Goal: Information Seeking & Learning: Learn about a topic

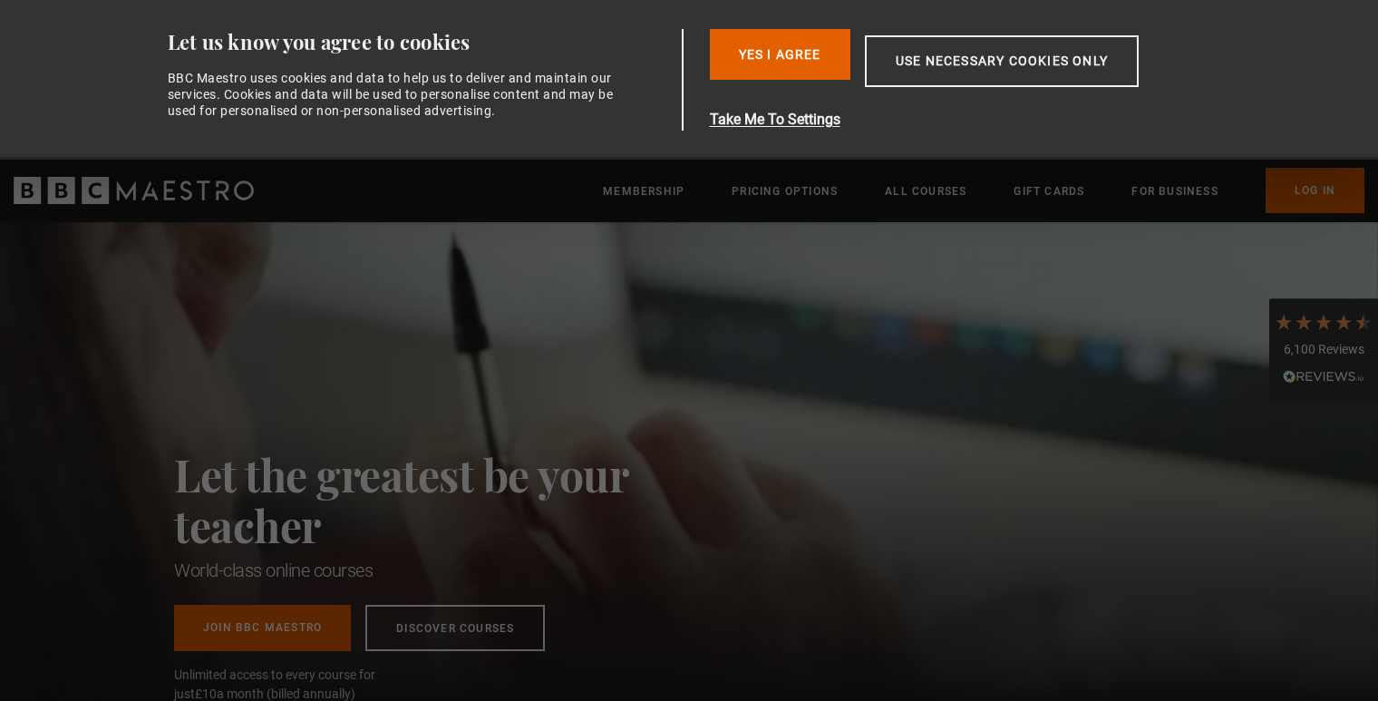
click at [1041, 318] on div "Let the greatest be your teacher World-class online courses Join BBC Maestro Di…" at bounding box center [689, 466] width 1378 height 489
click at [789, 57] on button "Yes I Agree" at bounding box center [780, 54] width 141 height 51
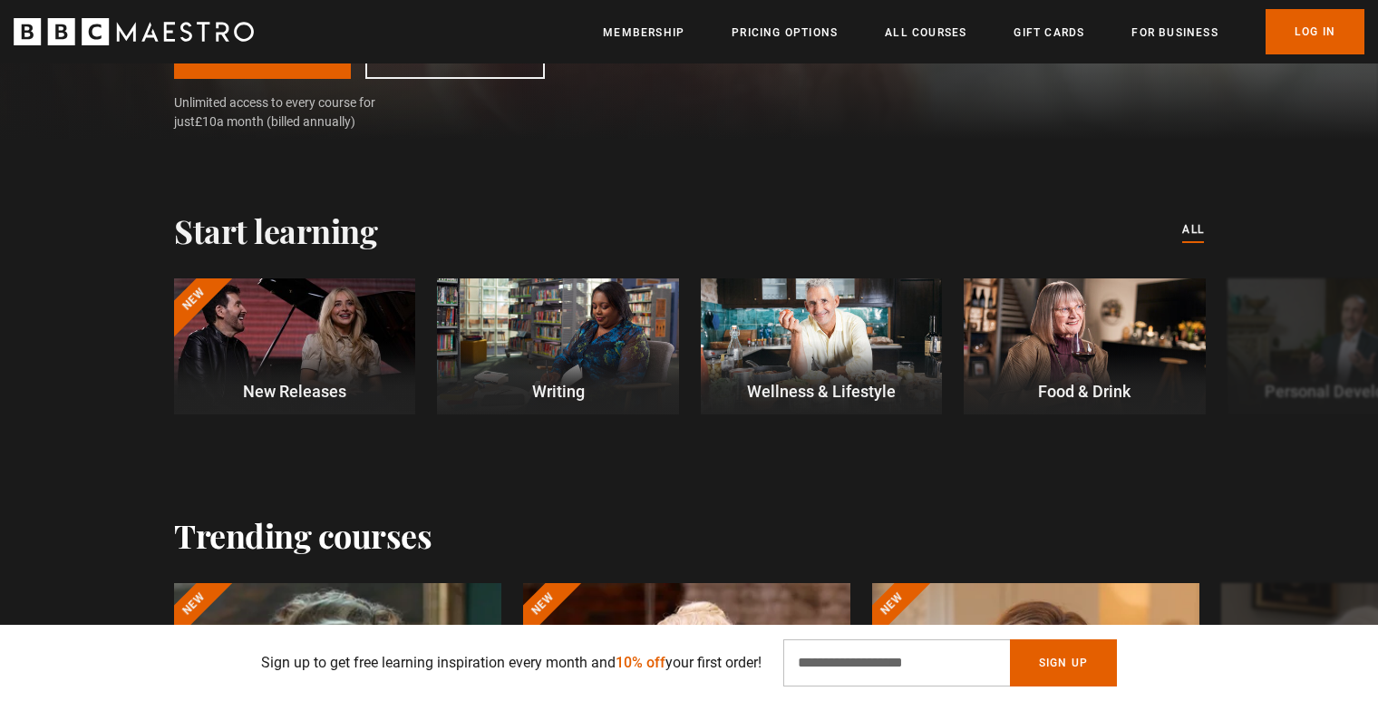
scroll to position [443, 0]
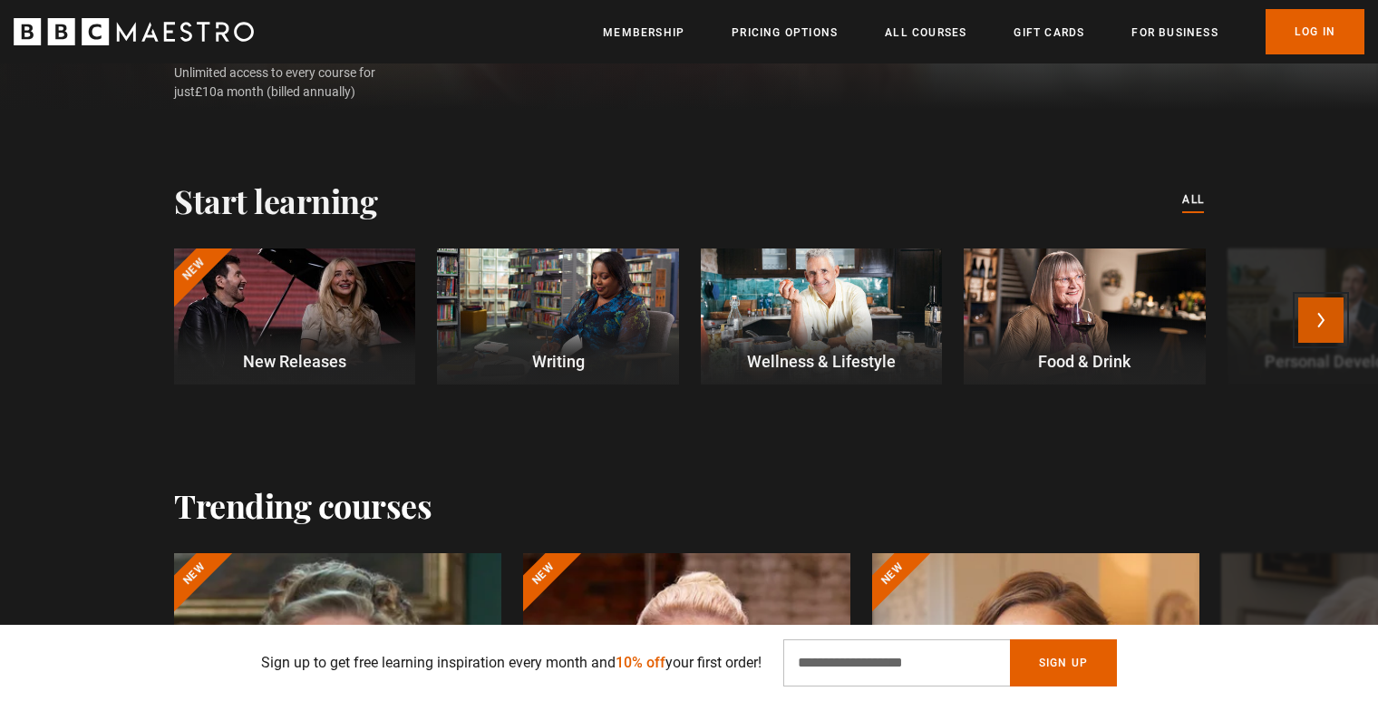
click at [1321, 322] on button "Next" at bounding box center [1320, 319] width 45 height 45
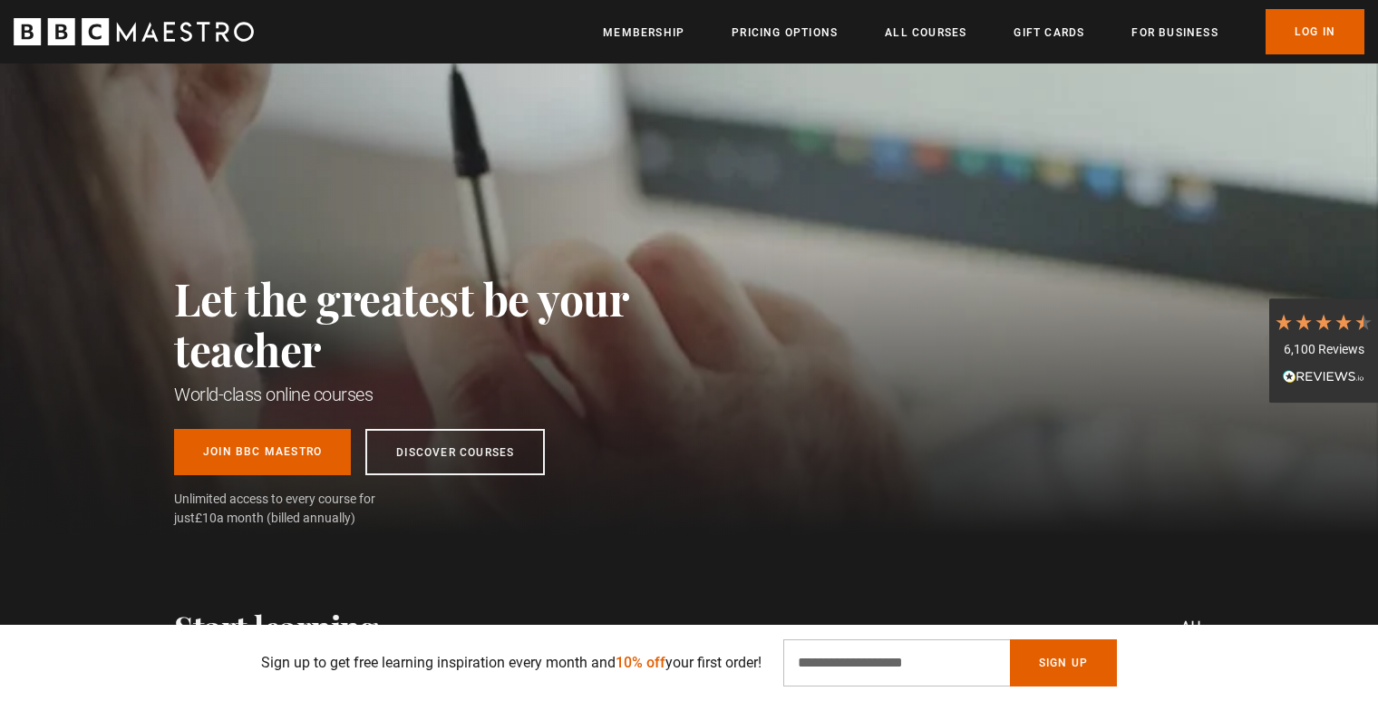
scroll to position [0, 0]
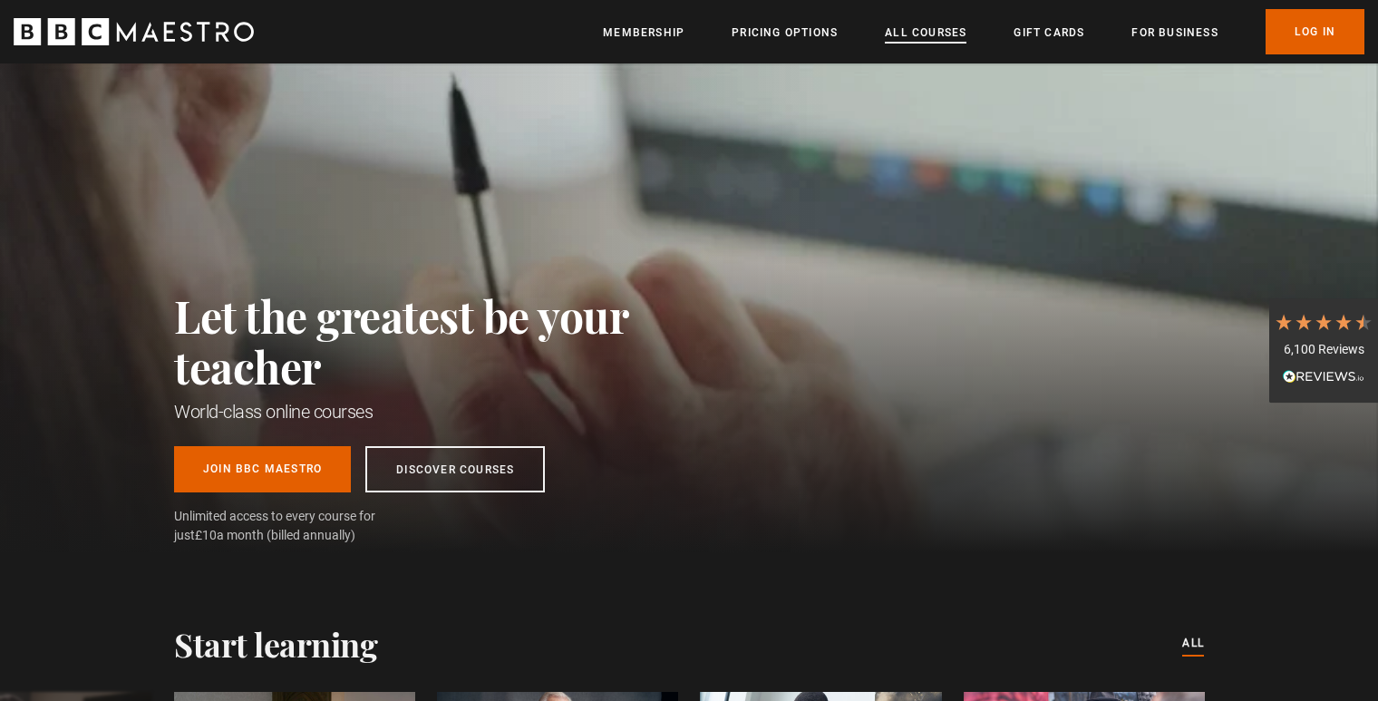
click at [907, 36] on link "All Courses" at bounding box center [926, 33] width 82 height 18
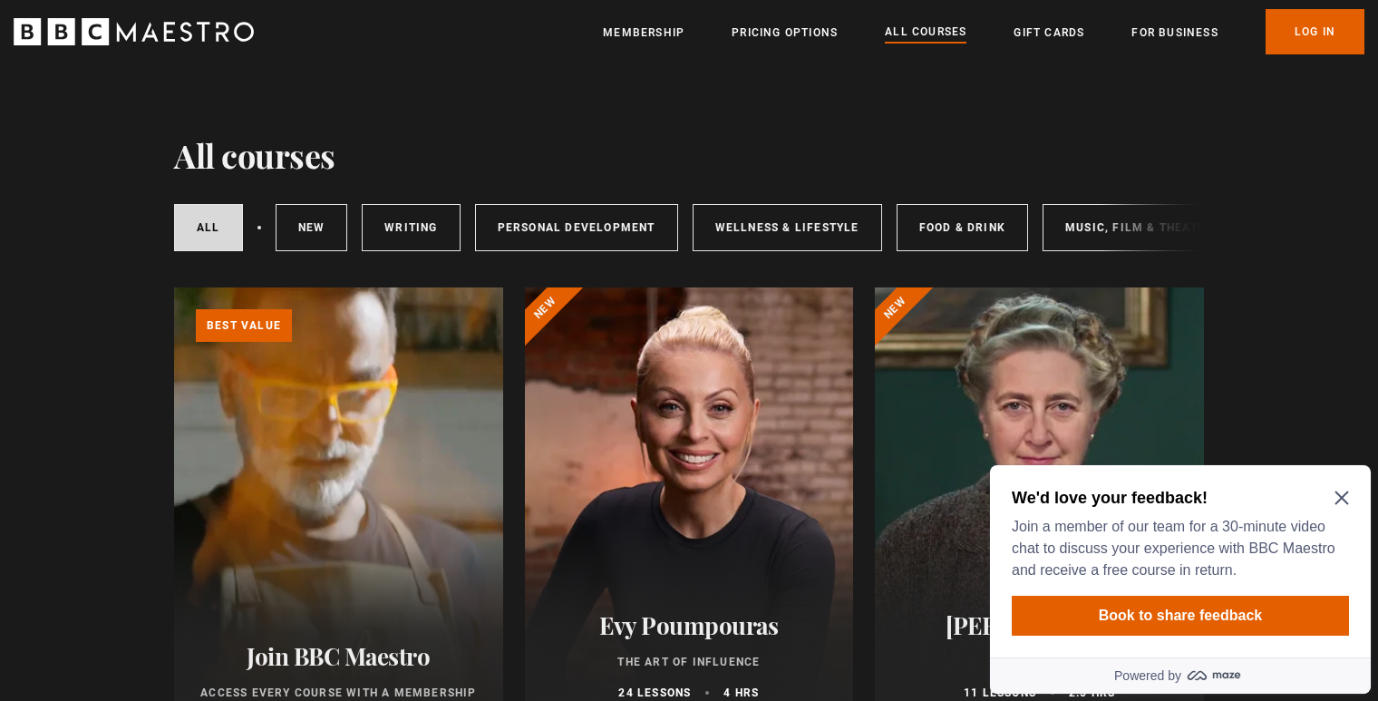
click at [1335, 499] on icon "Close Maze Prompt" at bounding box center [1342, 497] width 15 height 15
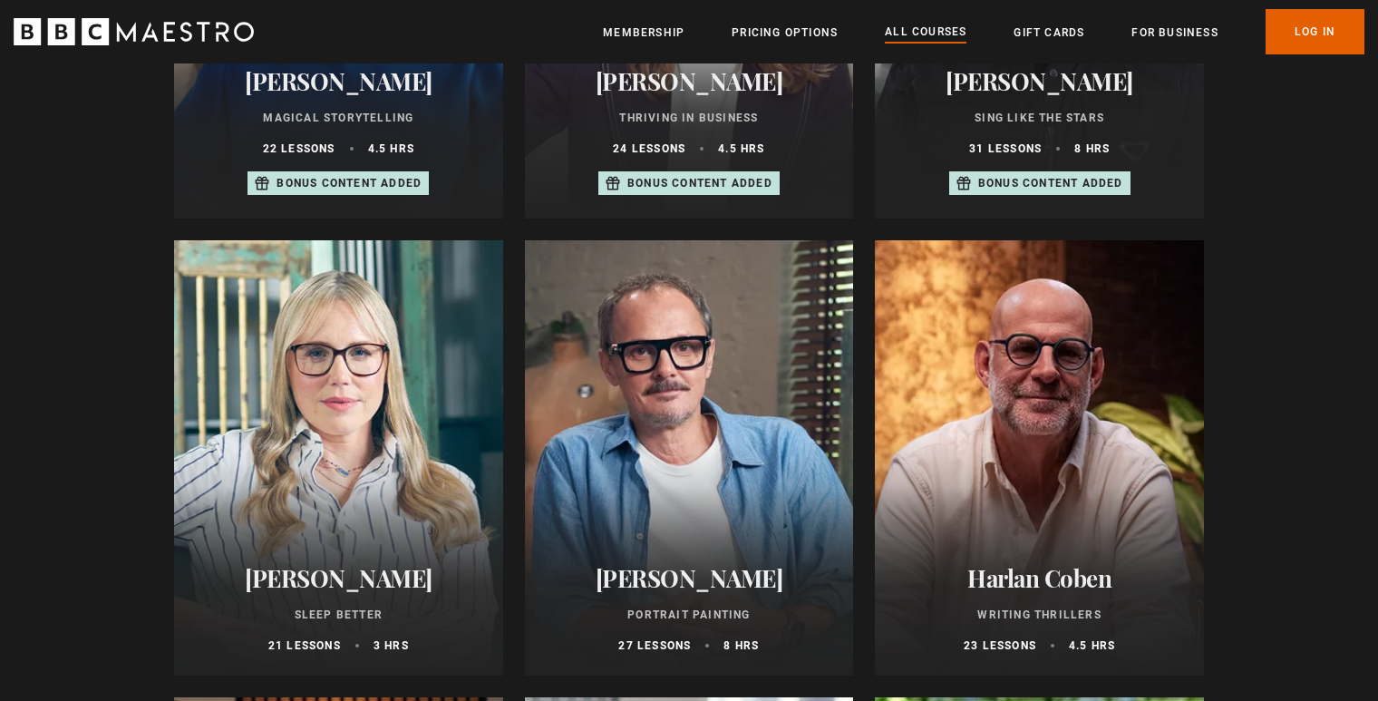
scroll to position [1450, 0]
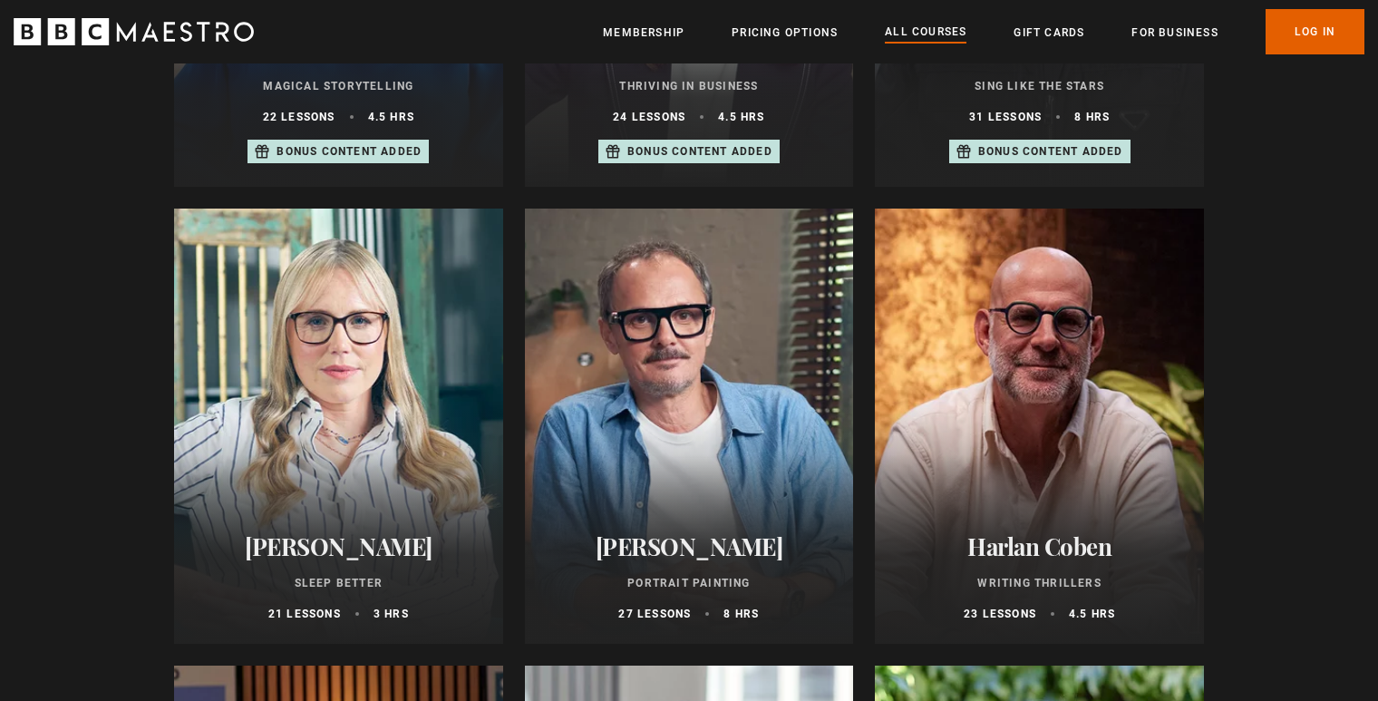
click at [706, 551] on h2 "Jonathan Yeo" at bounding box center [690, 546] width 286 height 28
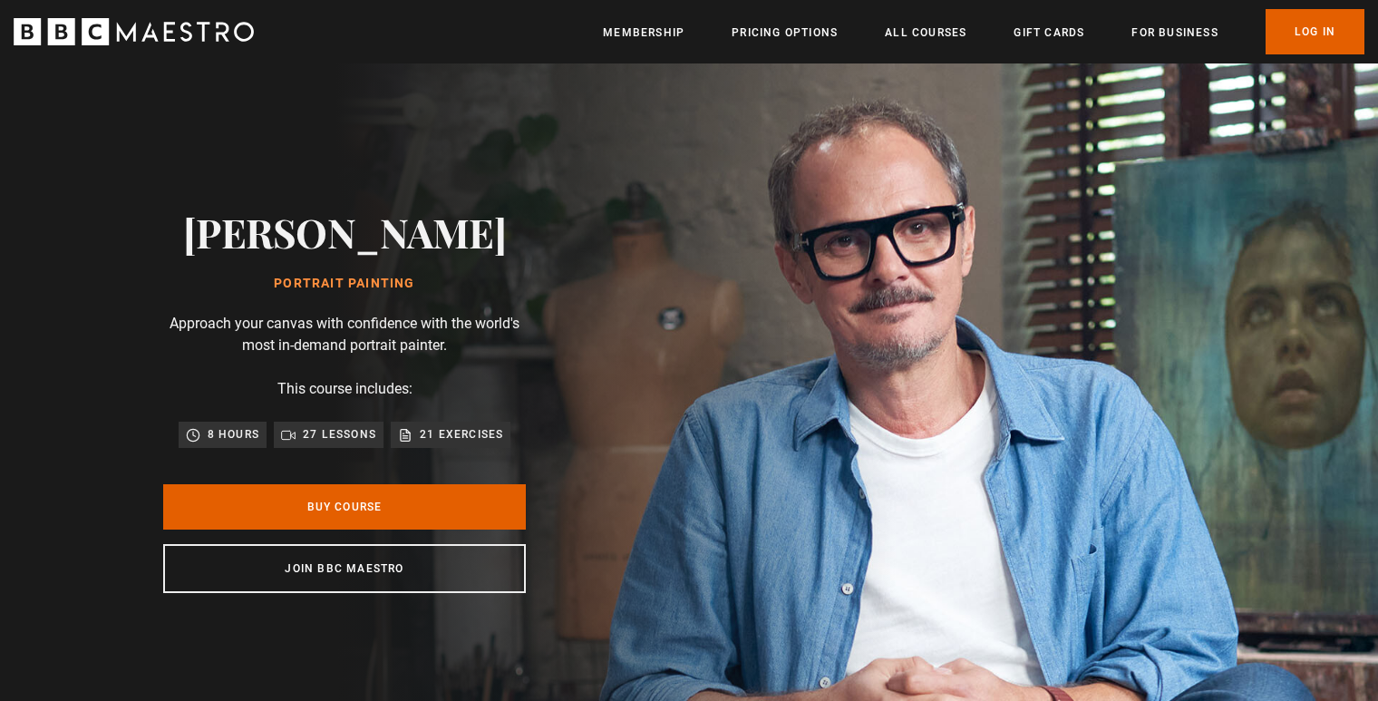
click at [341, 438] on p "27 lessons" at bounding box center [339, 434] width 73 height 18
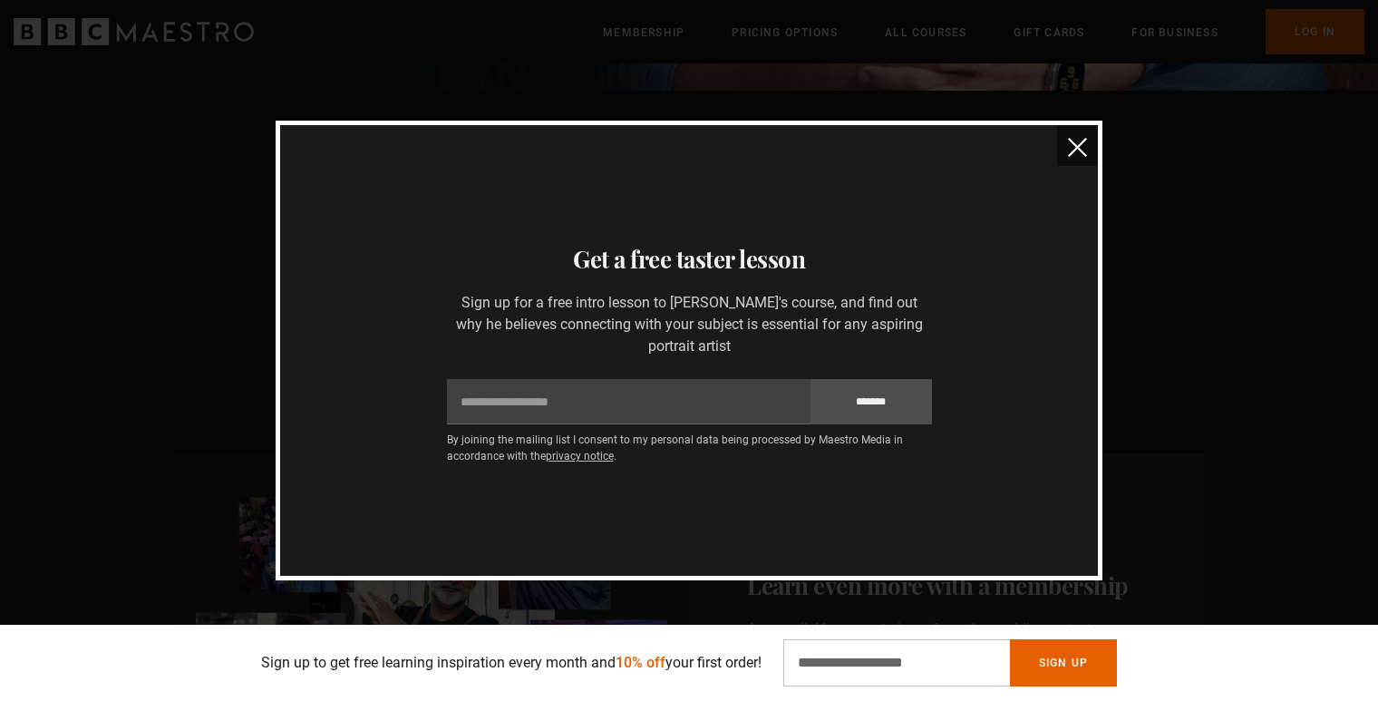
scroll to position [0, 238]
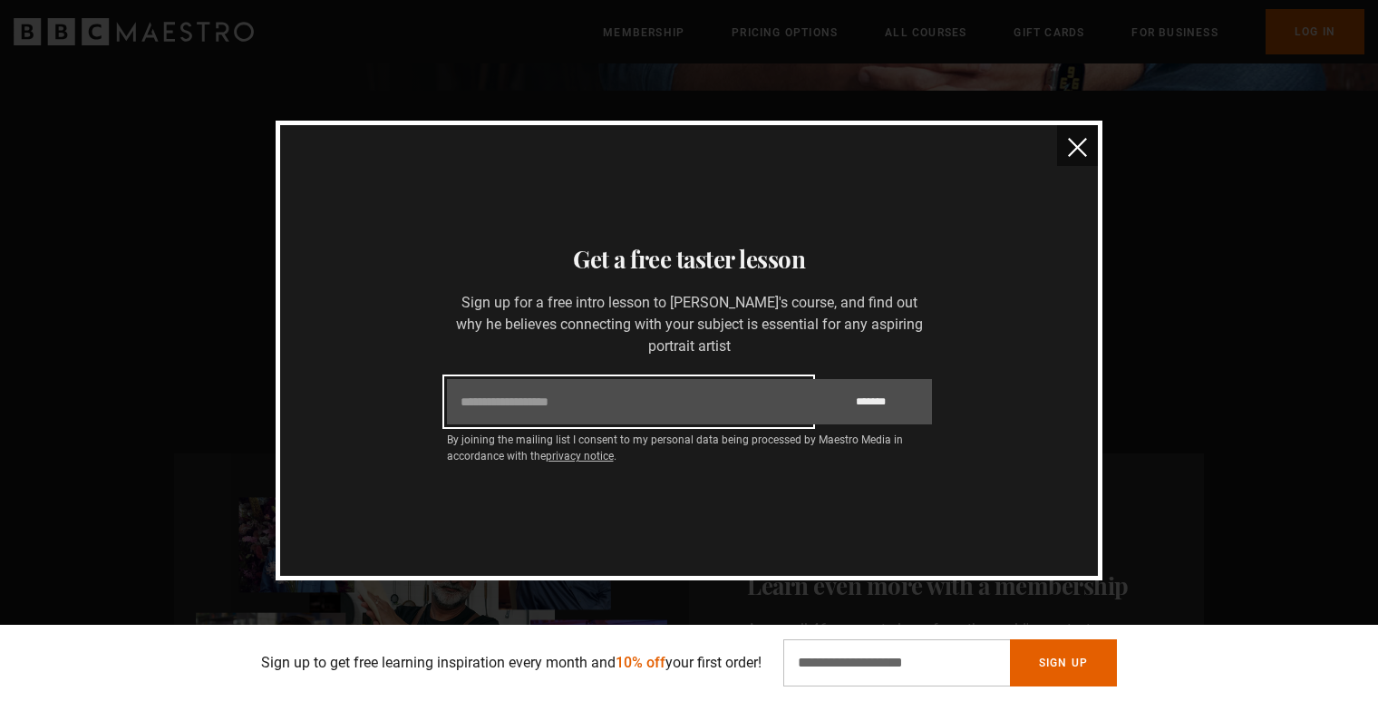
click at [638, 410] on input "Email" at bounding box center [629, 401] width 364 height 45
type input "**********"
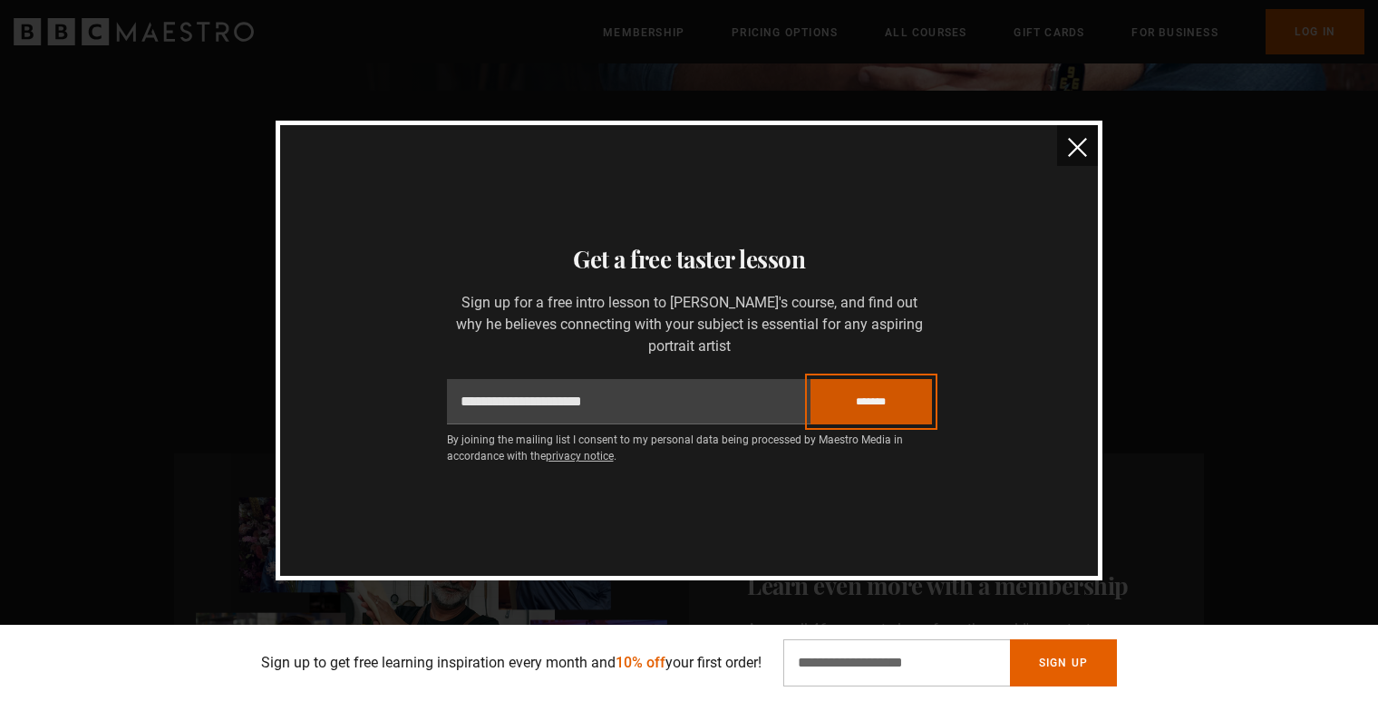
click at [852, 402] on input "*******" at bounding box center [871, 401] width 121 height 45
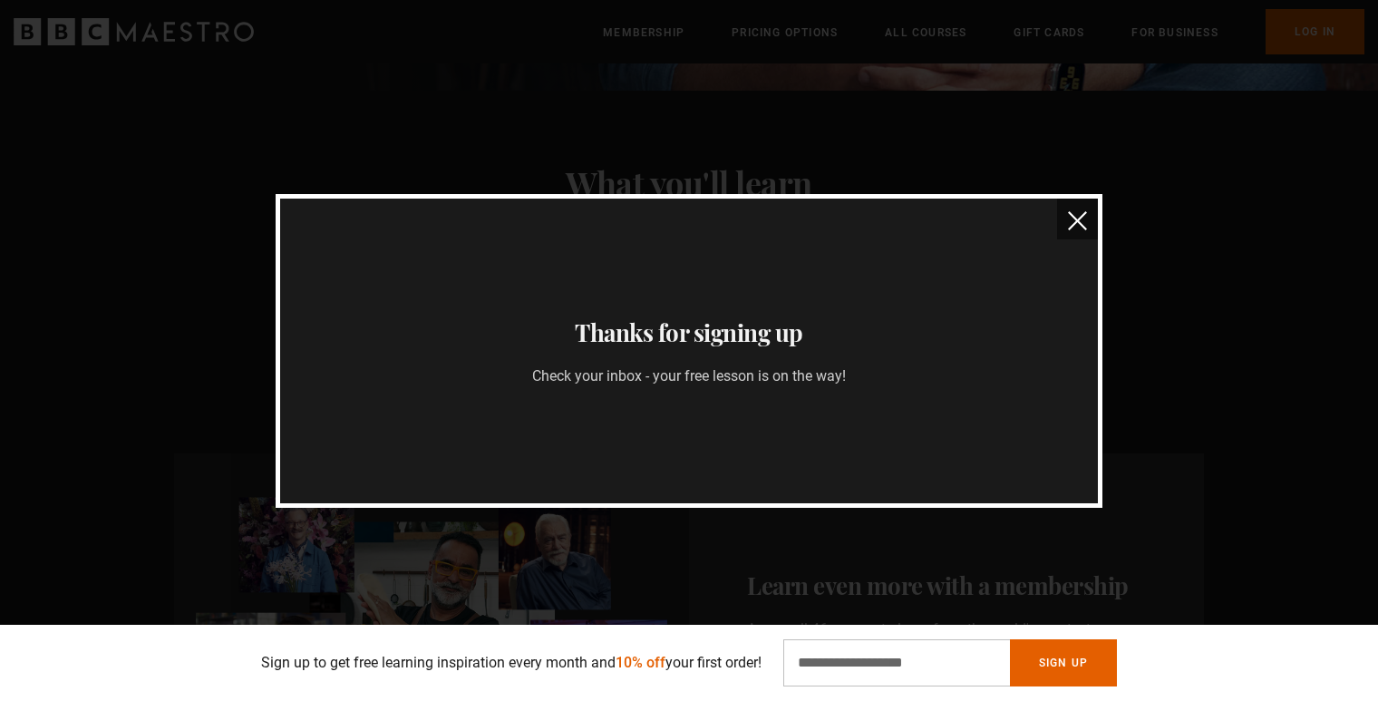
click at [797, 530] on div "**********" at bounding box center [689, 350] width 1378 height 701
click at [1075, 227] on img "close" at bounding box center [1077, 220] width 19 height 19
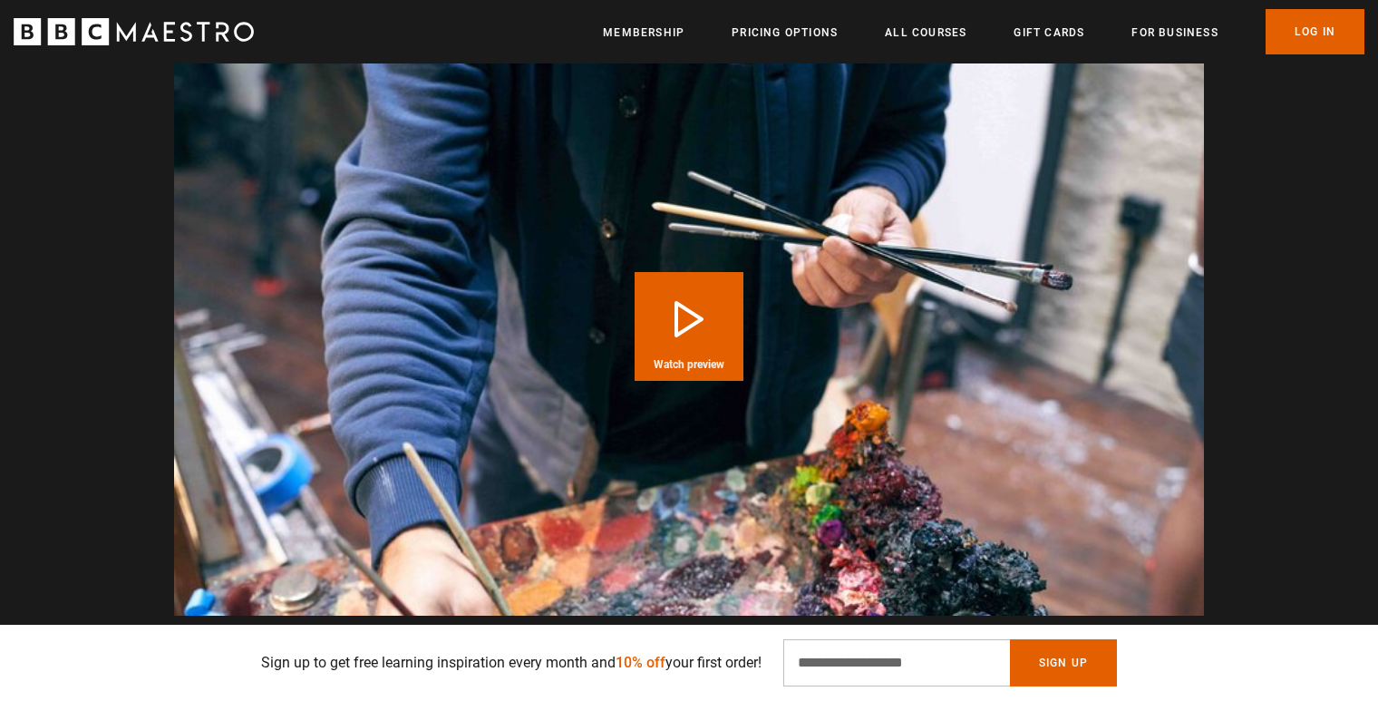
scroll to position [1834, 0]
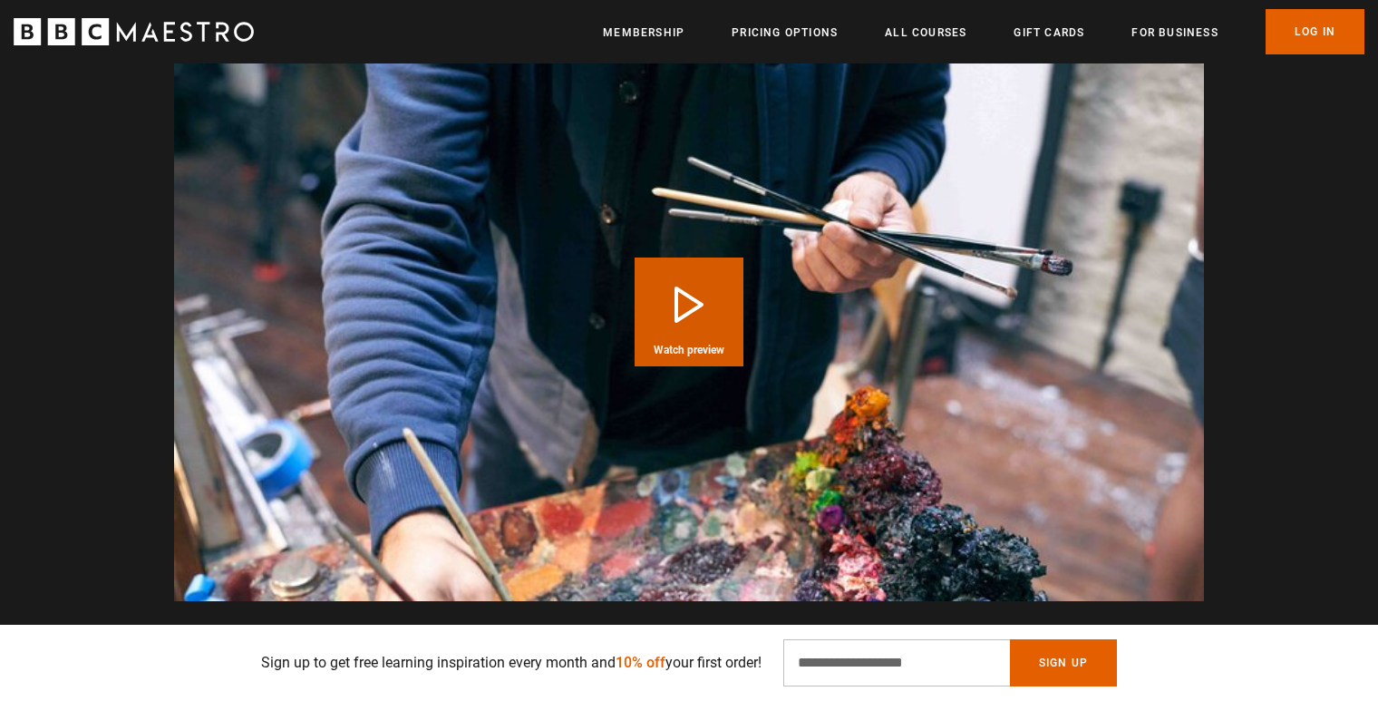
click at [694, 316] on button "Play Course overview for Portrait Painting with Jonathan Yeo Watch preview" at bounding box center [689, 311] width 109 height 109
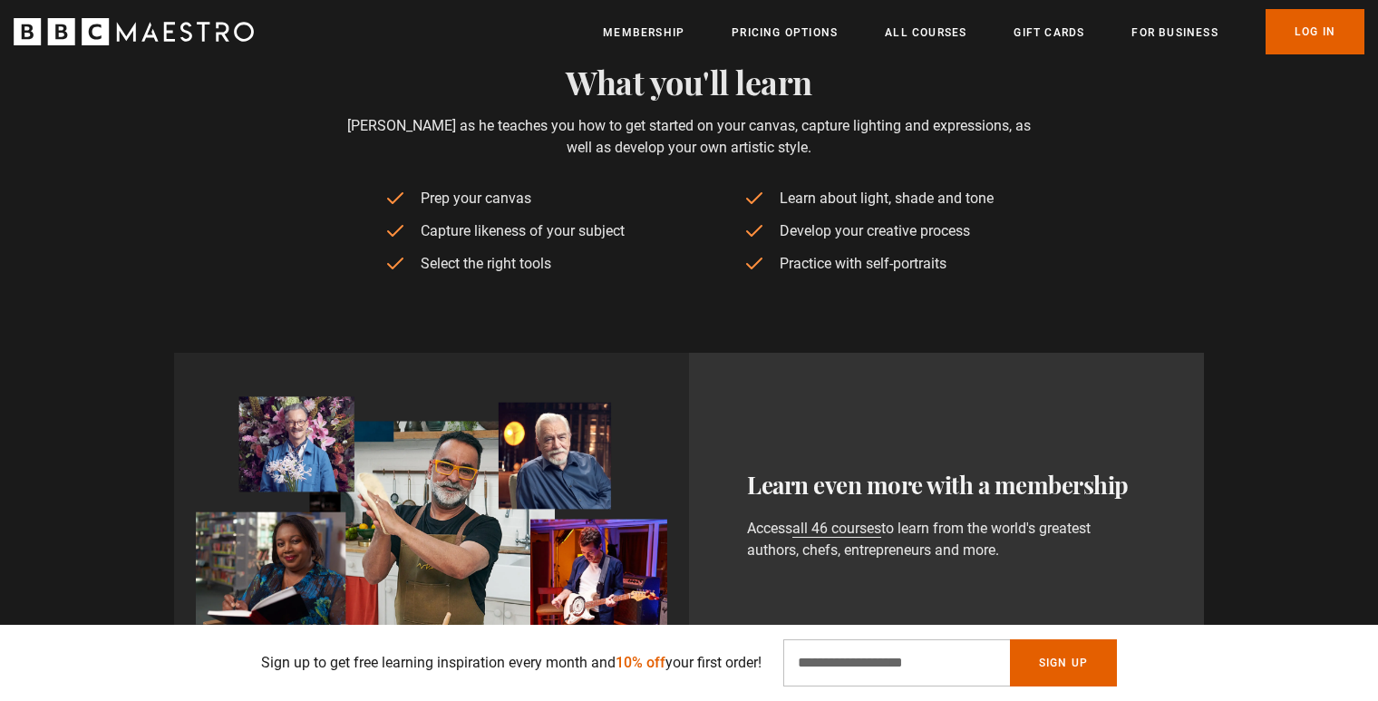
scroll to position [0, 0]
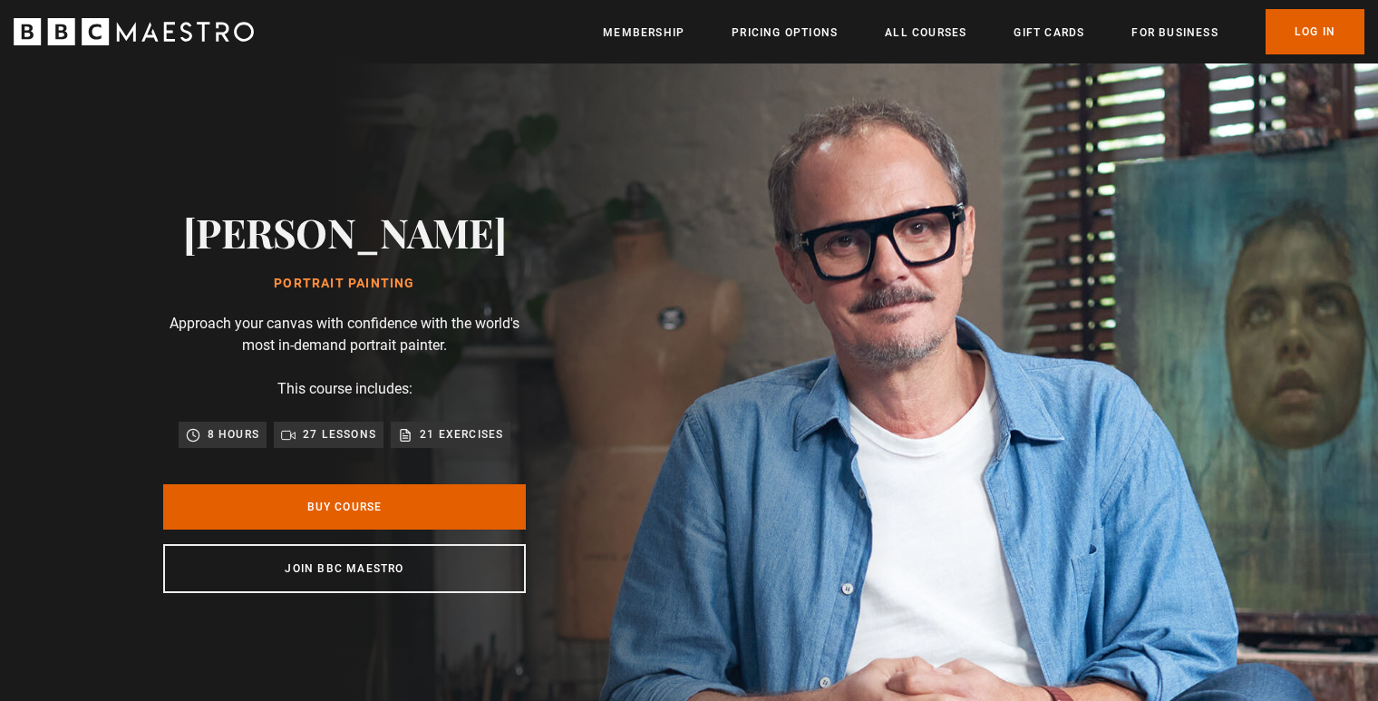
drag, startPoint x: 226, startPoint y: 236, endPoint x: 460, endPoint y: 253, distance: 234.5
click at [460, 253] on div "Jonathan Yeo Portrait Painting Approach your canvas with confidence with the wo…" at bounding box center [344, 400] width 580 height 675
copy h2 "Jonathan Yeo"
